Goal: Browse casually: Explore the website without a specific task or goal

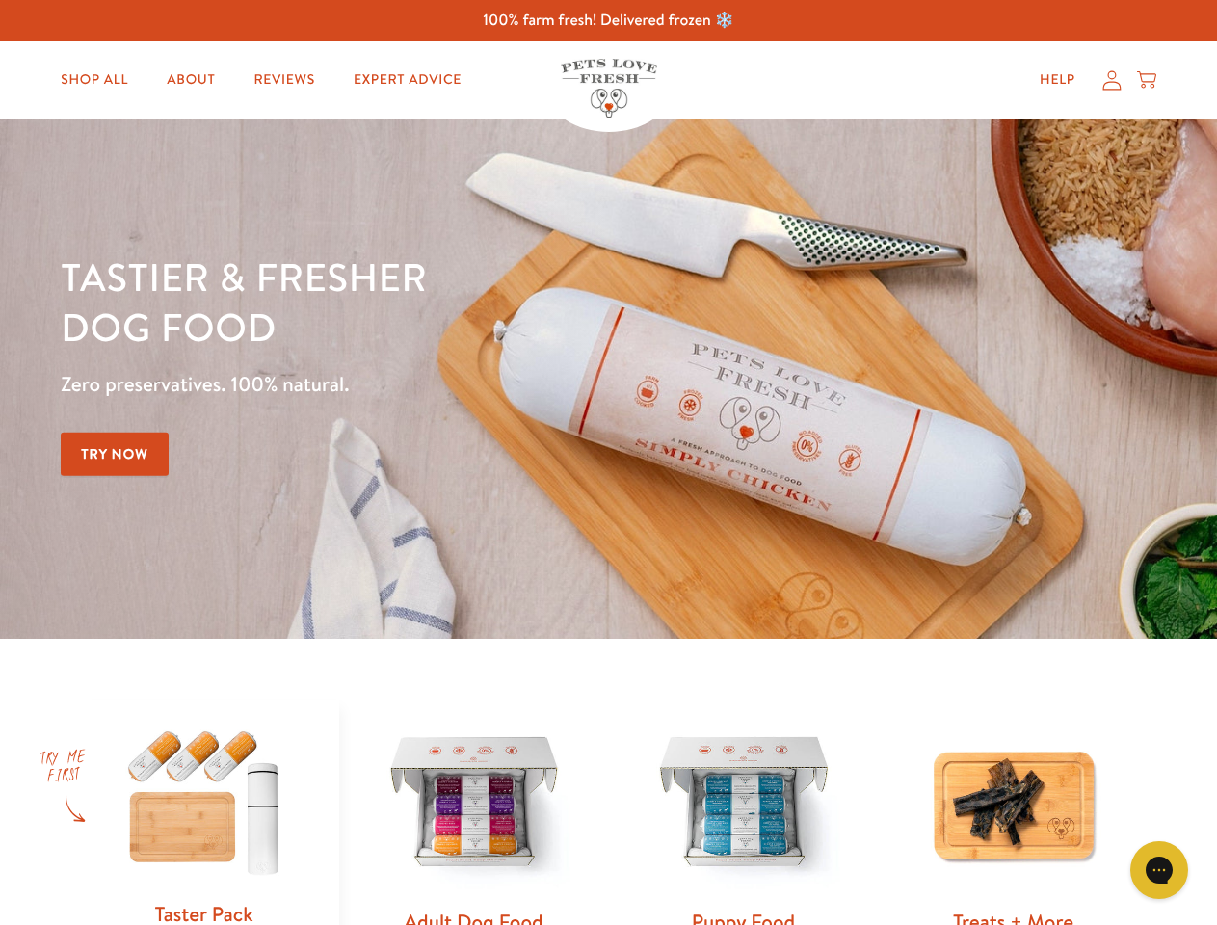
click at [608, 463] on div "Tastier & fresher dog food Zero preservatives. 100% natural. Try Now" at bounding box center [426, 378] width 730 height 254
click at [1159, 870] on icon "Gorgias live chat" at bounding box center [1159, 869] width 18 height 18
